Goal: Task Accomplishment & Management: Manage account settings

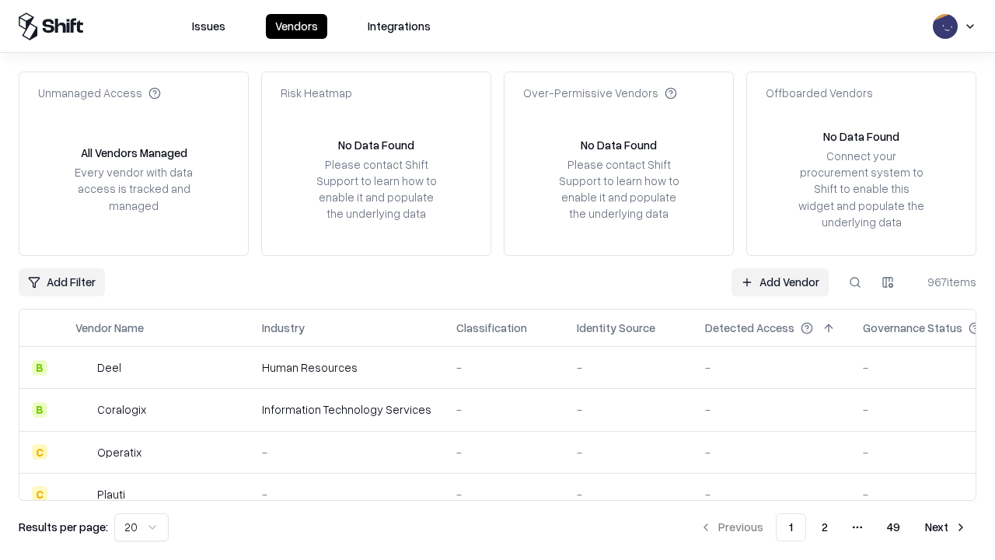
click at [780, 281] on link "Add Vendor" at bounding box center [780, 282] width 97 height 28
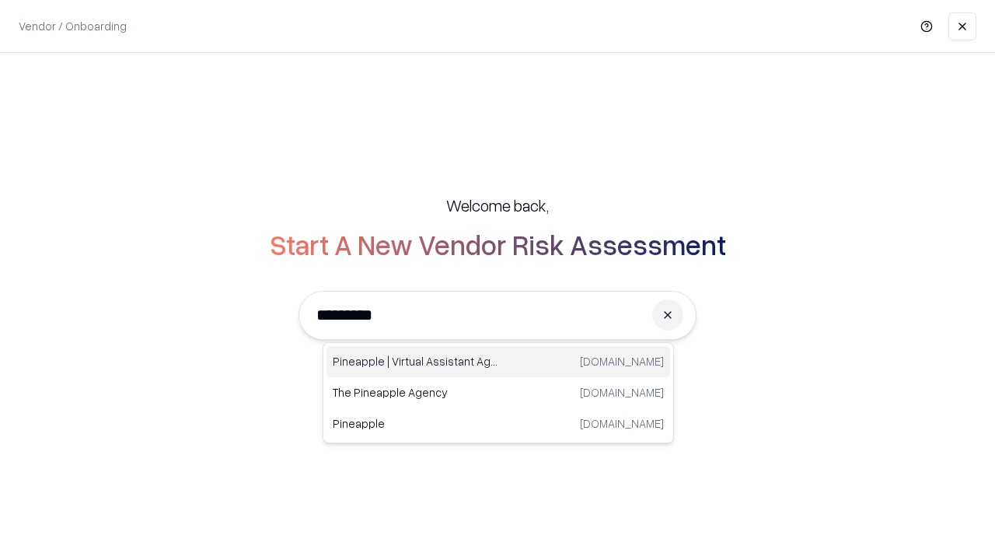
click at [498, 362] on div "Pineapple | Virtual Assistant Agency [DOMAIN_NAME]" at bounding box center [499, 361] width 344 height 31
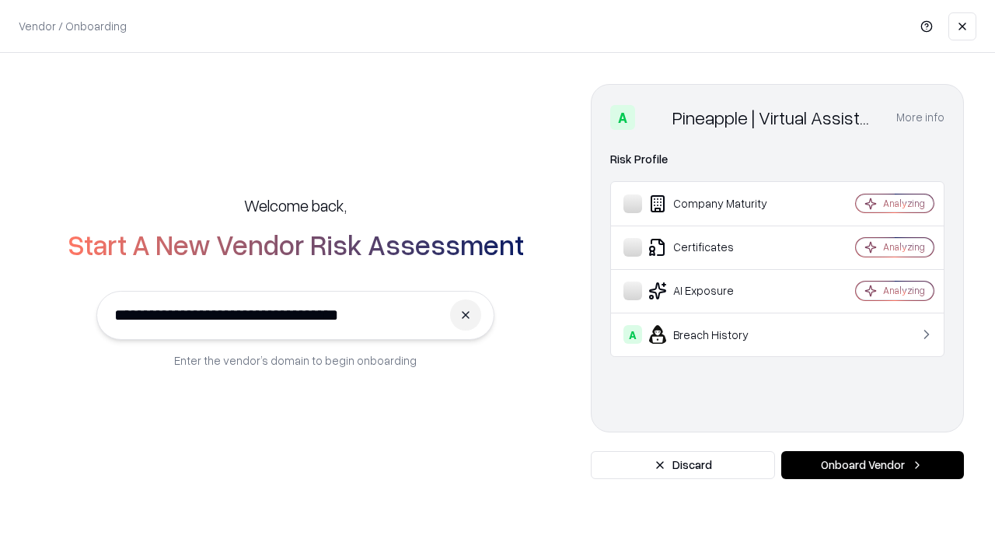
type input "**********"
click at [872, 465] on button "Onboard Vendor" at bounding box center [872, 465] width 183 height 28
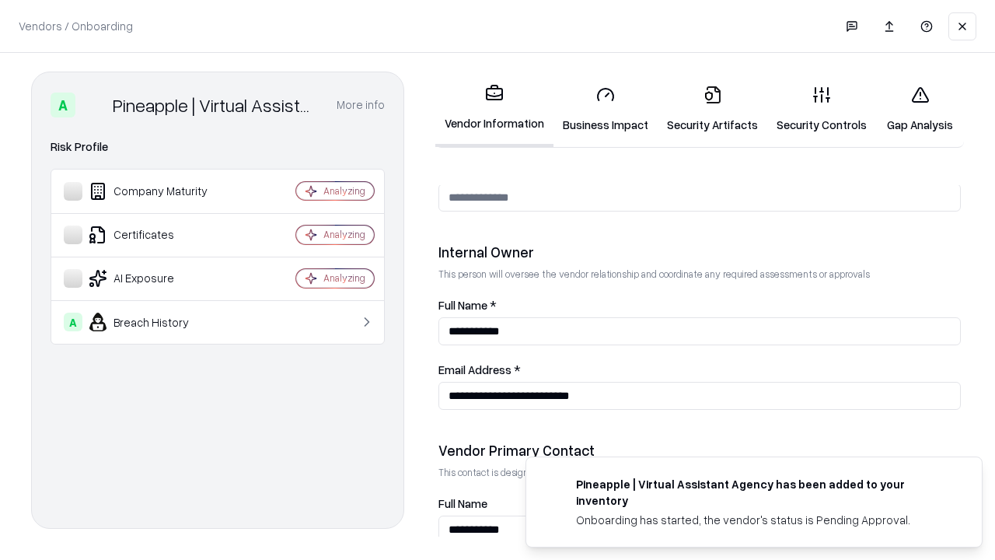
scroll to position [805, 0]
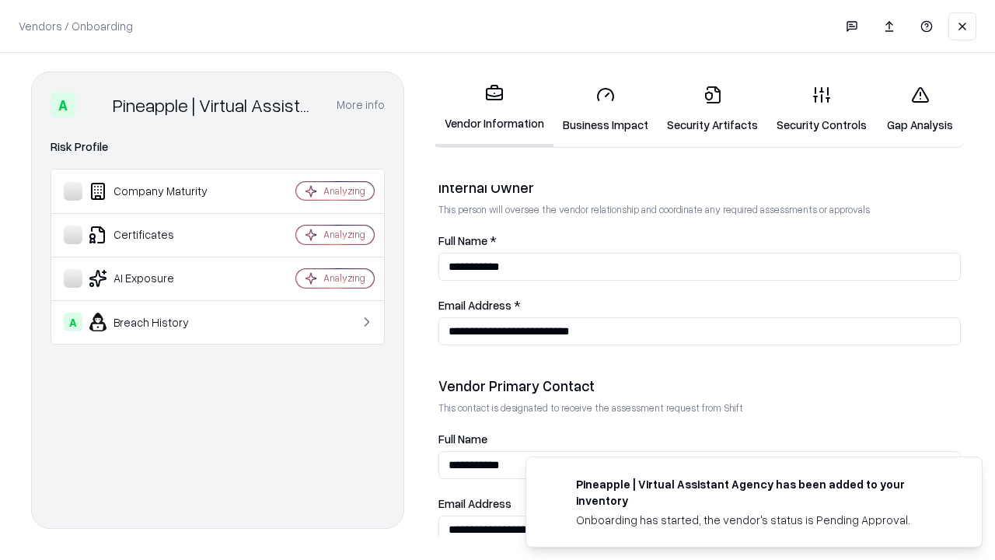
click at [712, 109] on link "Security Artifacts" at bounding box center [713, 109] width 110 height 72
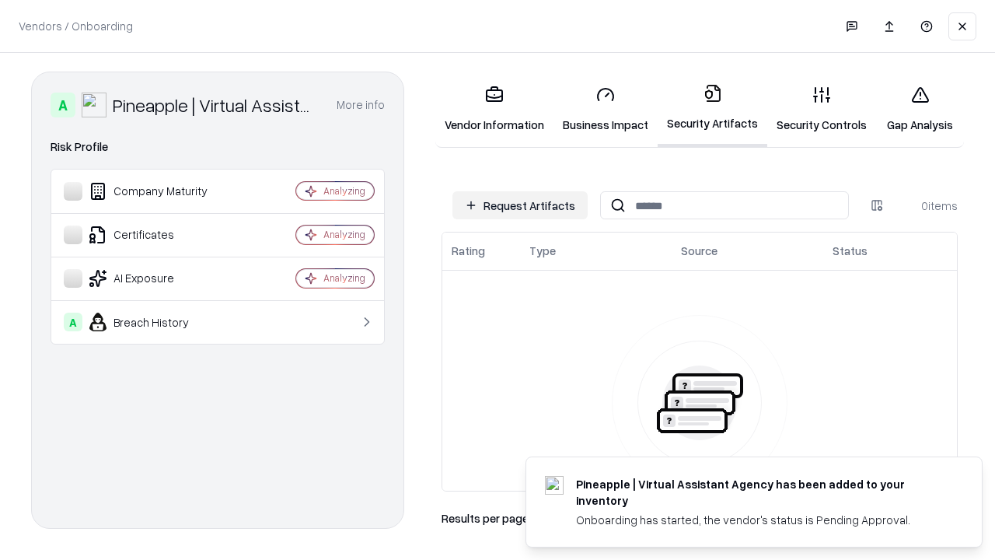
click at [520, 205] on button "Request Artifacts" at bounding box center [519, 205] width 135 height 28
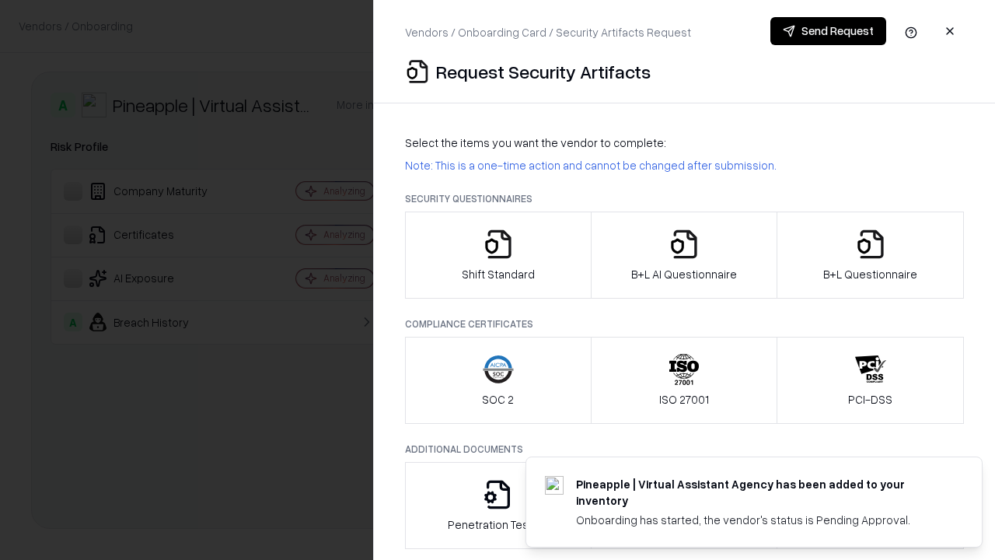
click at [870, 255] on icon "button" at bounding box center [870, 244] width 31 height 31
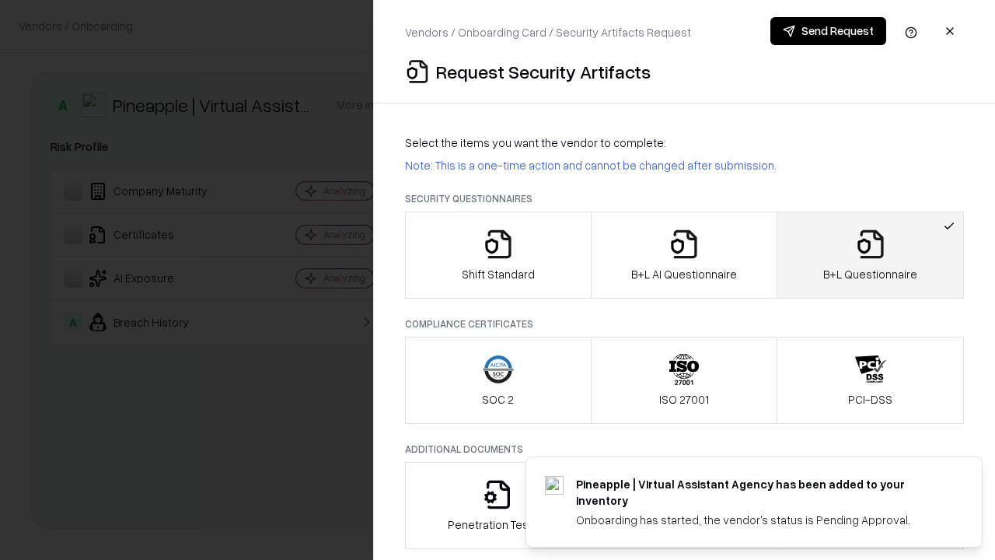
click at [683, 255] on icon "button" at bounding box center [684, 244] width 31 height 31
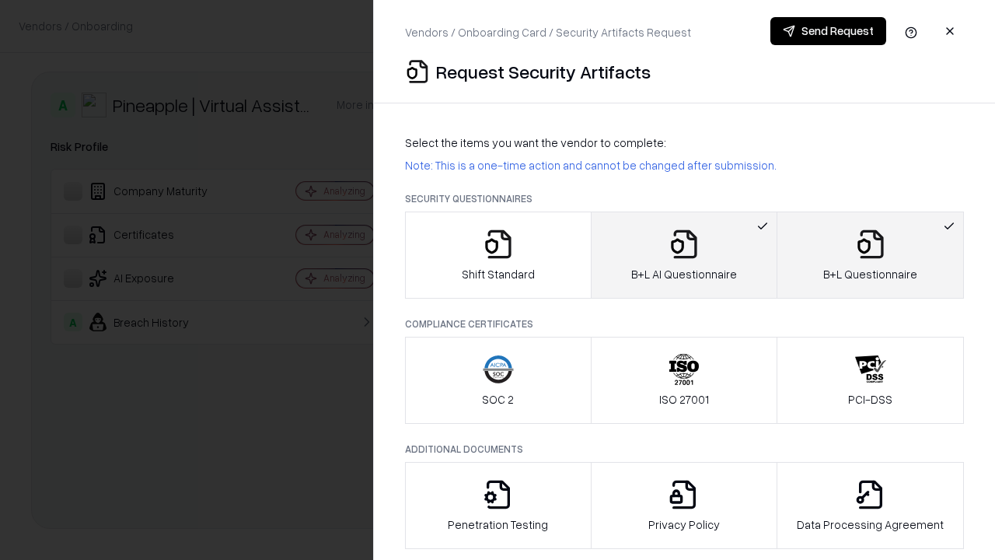
click at [828, 31] on button "Send Request" at bounding box center [828, 31] width 116 height 28
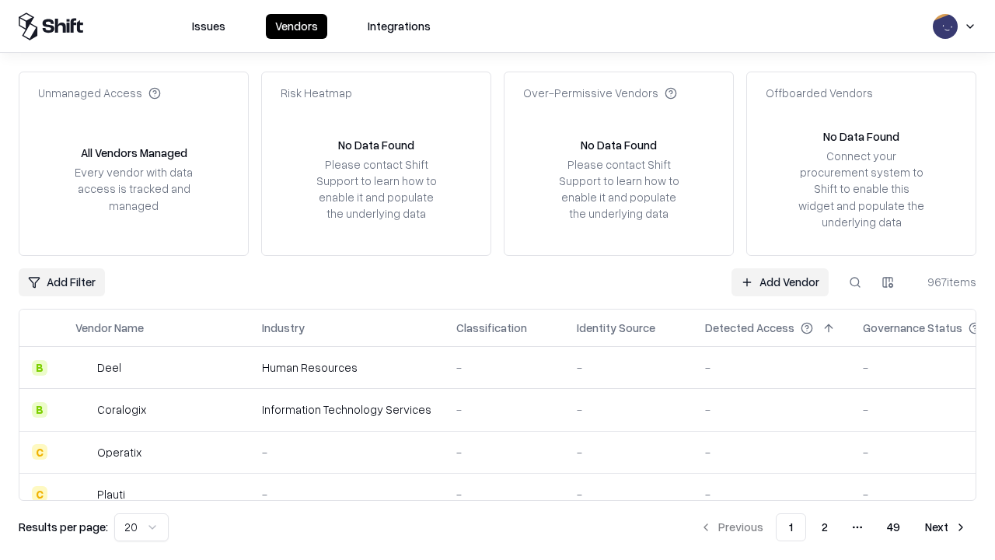
click at [855, 281] on button at bounding box center [855, 282] width 28 height 28
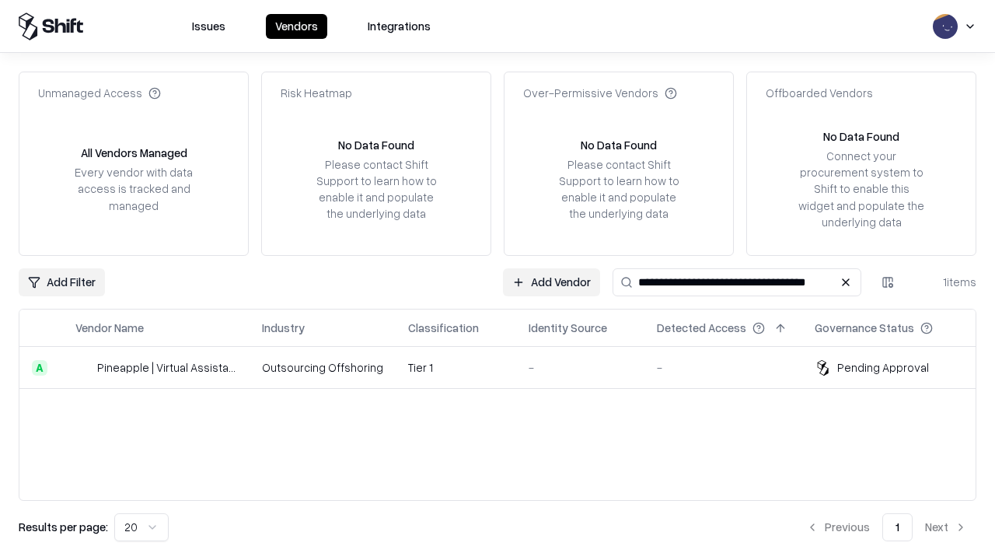
type input "**********"
click at [507, 367] on td "Tier 1" at bounding box center [456, 368] width 121 height 42
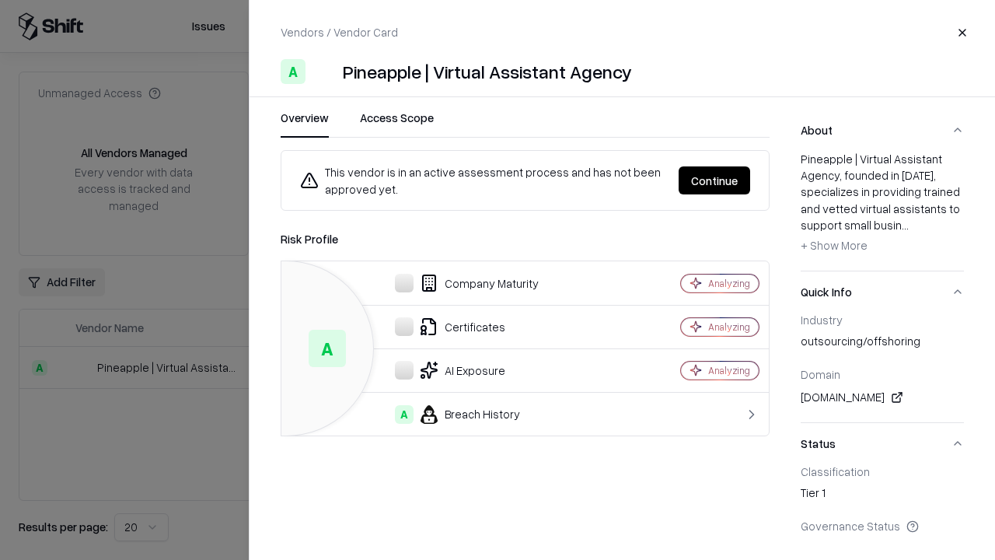
click at [715, 180] on button "Continue" at bounding box center [715, 180] width 72 height 28
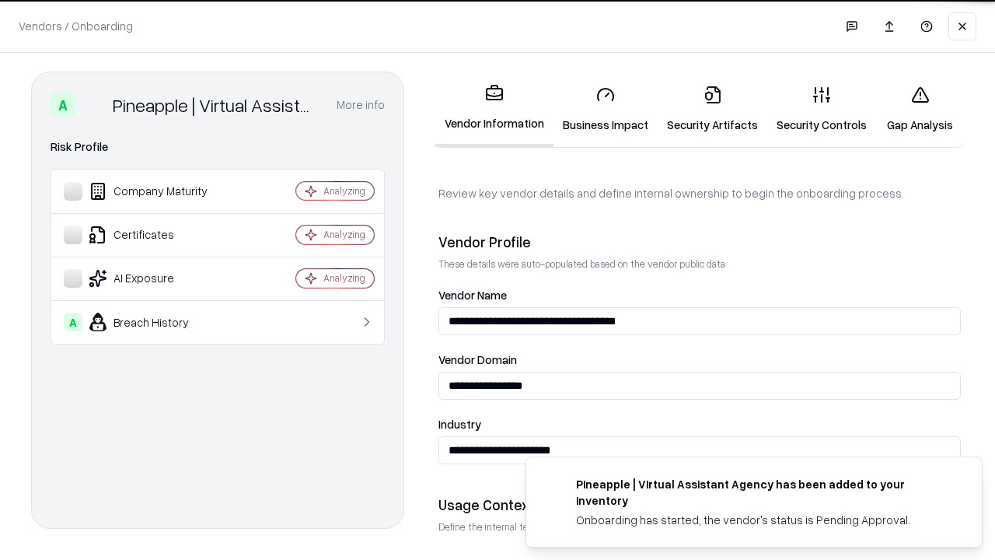
click at [712, 109] on link "Security Artifacts" at bounding box center [713, 109] width 110 height 72
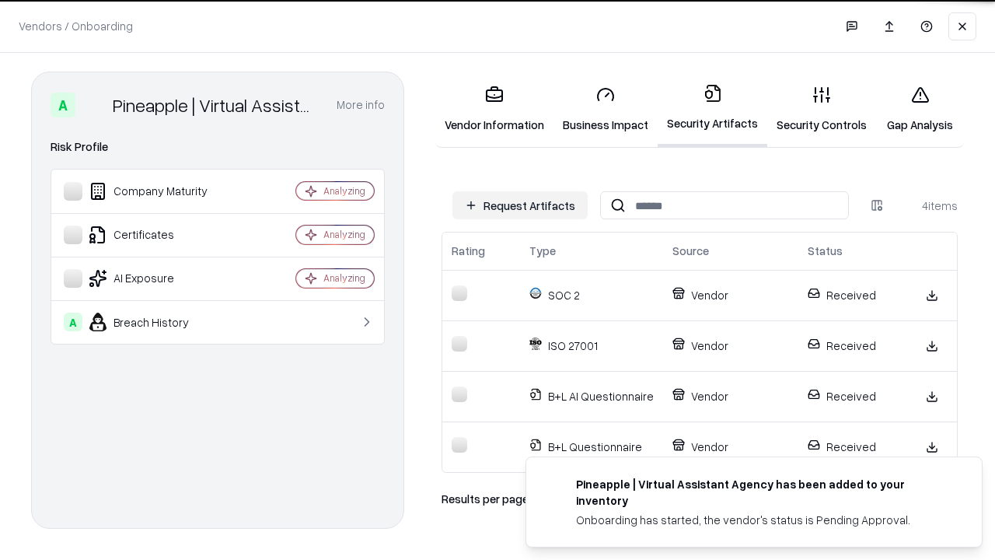
click at [920, 109] on link "Gap Analysis" at bounding box center [920, 109] width 88 height 72
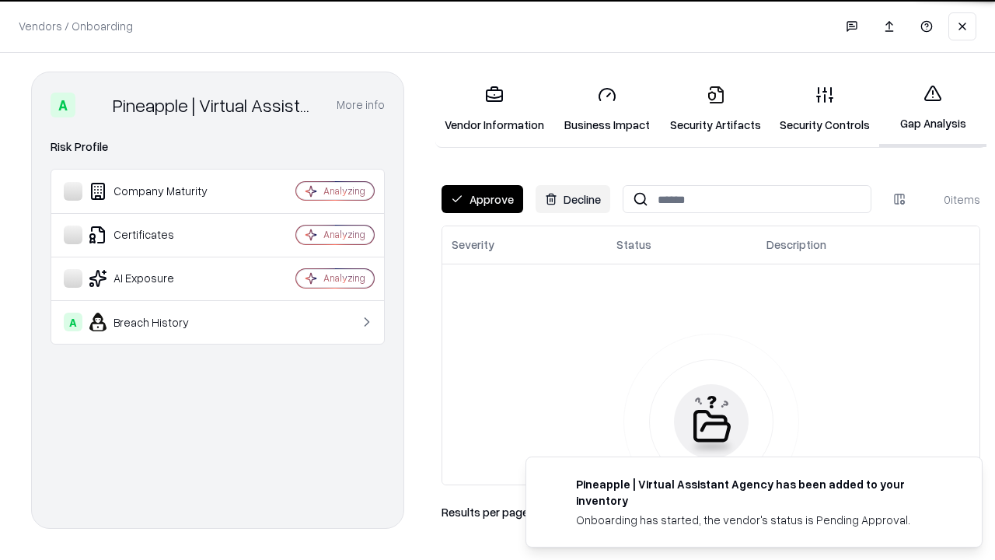
click at [482, 199] on button "Approve" at bounding box center [483, 199] width 82 height 28
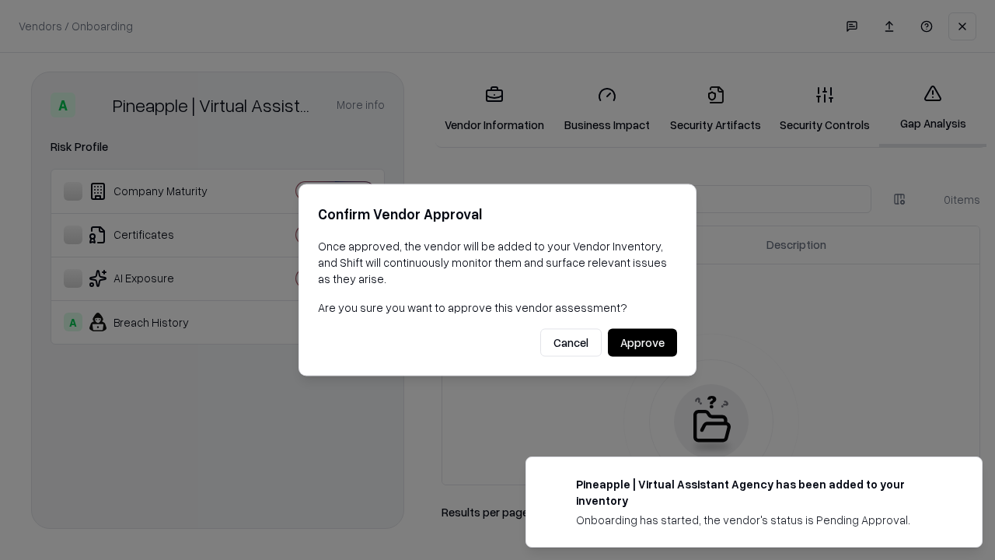
click at [642, 342] on button "Approve" at bounding box center [642, 343] width 69 height 28
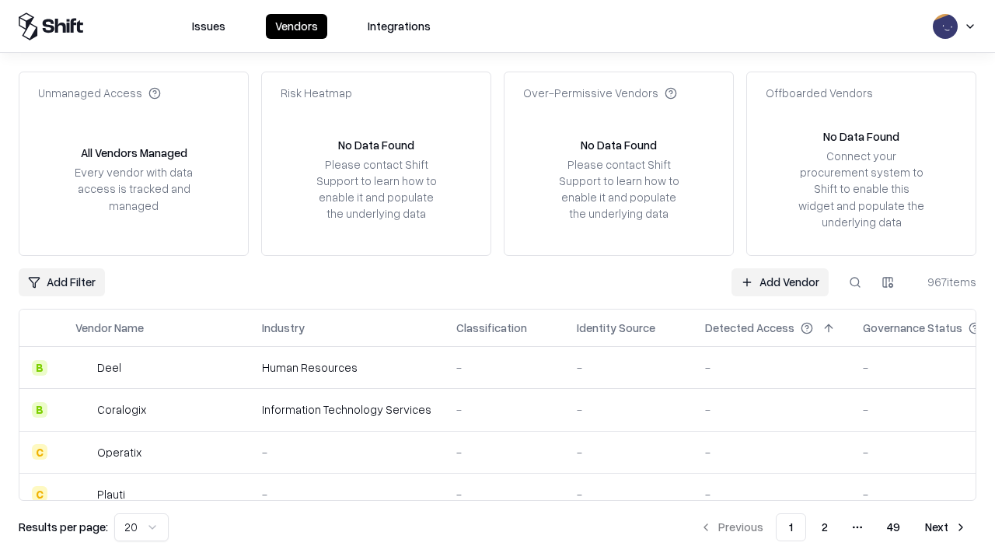
type input "**********"
click at [780, 281] on link "Add Vendor" at bounding box center [780, 282] width 97 height 28
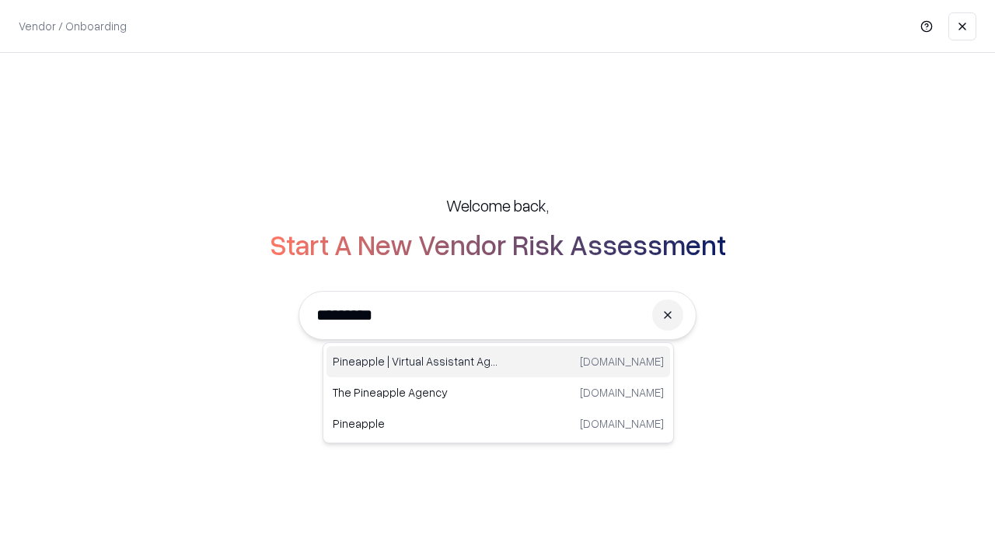
click at [498, 362] on div "Pineapple | Virtual Assistant Agency [DOMAIN_NAME]" at bounding box center [499, 361] width 344 height 31
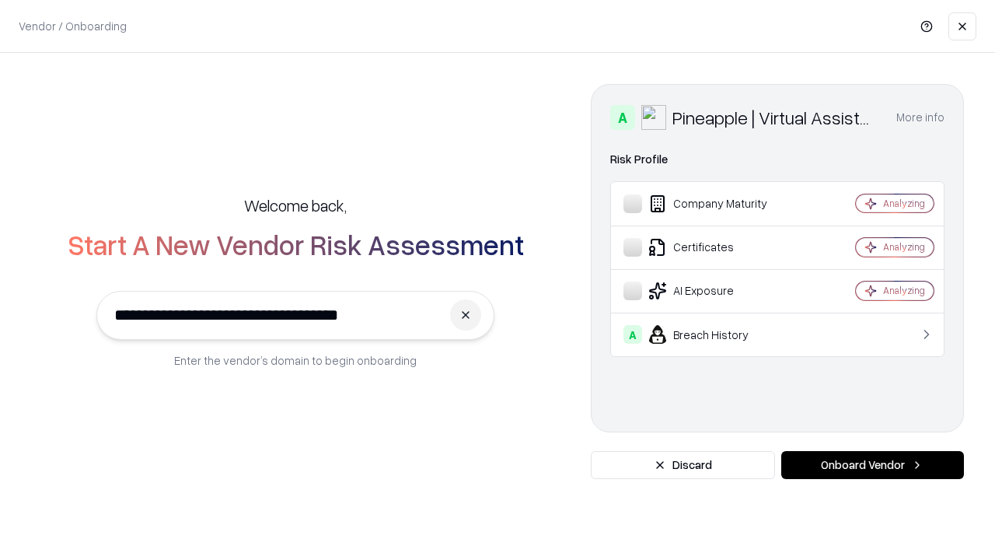
type input "**********"
click at [872, 465] on button "Onboard Vendor" at bounding box center [872, 465] width 183 height 28
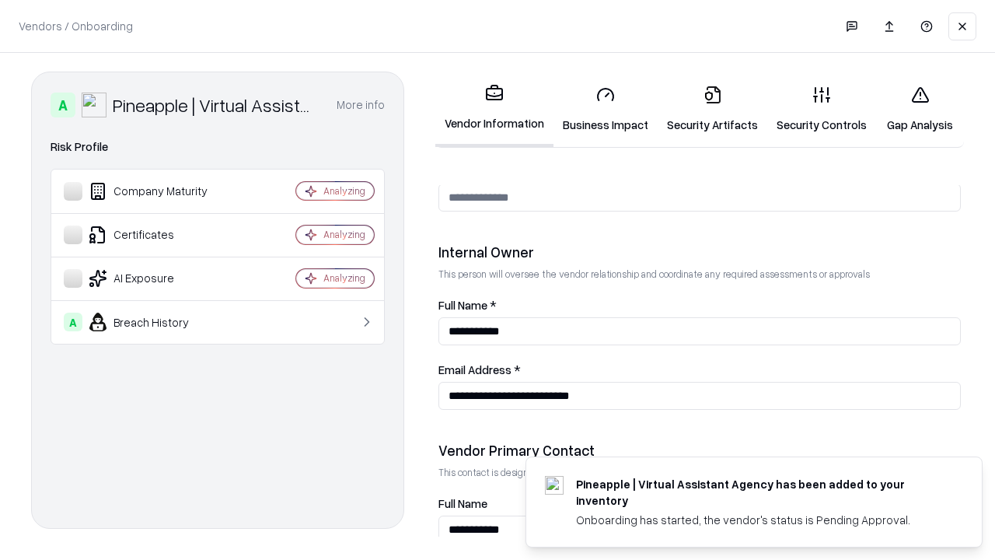
scroll to position [805, 0]
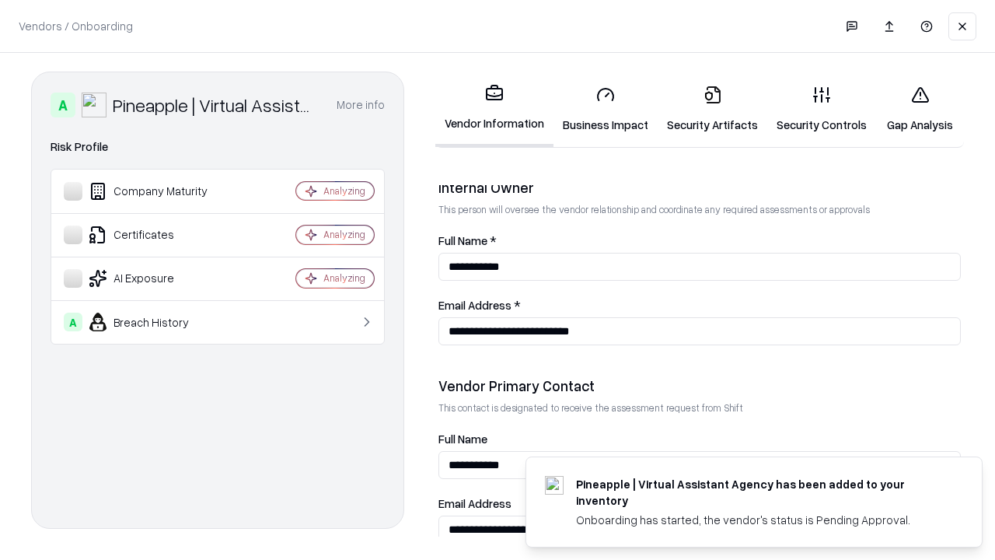
click at [920, 109] on link "Gap Analysis" at bounding box center [920, 109] width 88 height 72
